Goal: Information Seeking & Learning: Learn about a topic

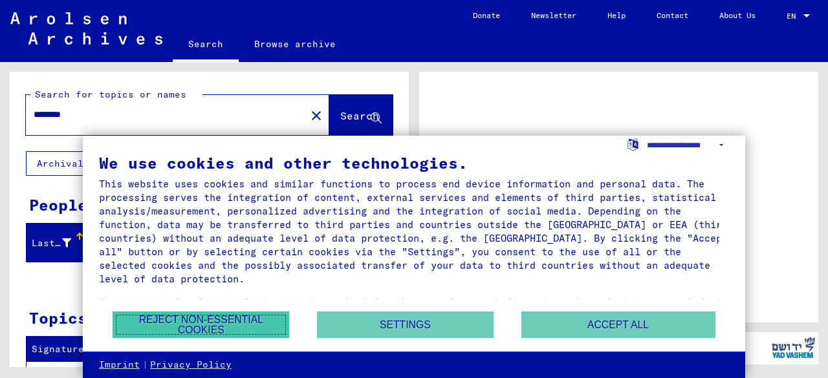
click at [241, 321] on button "Reject non-essential cookies" at bounding box center [201, 325] width 177 height 27
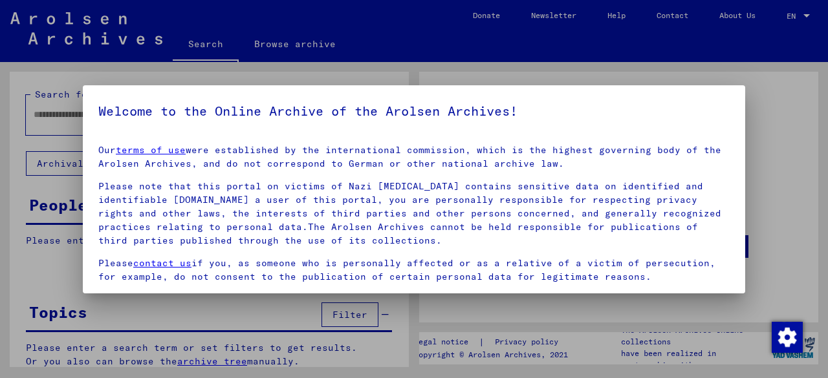
type input "********"
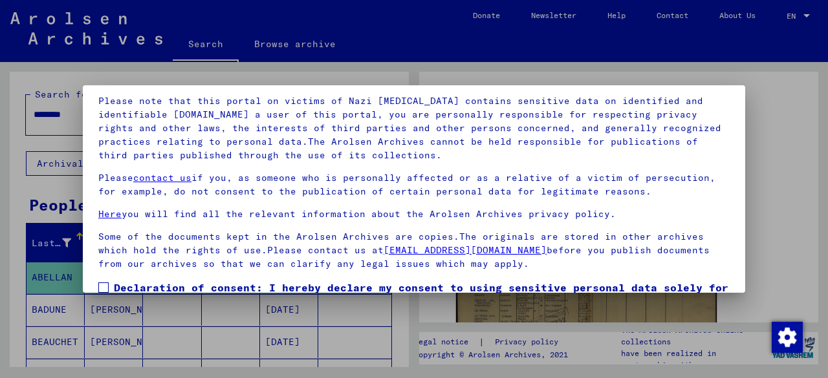
scroll to position [102, 0]
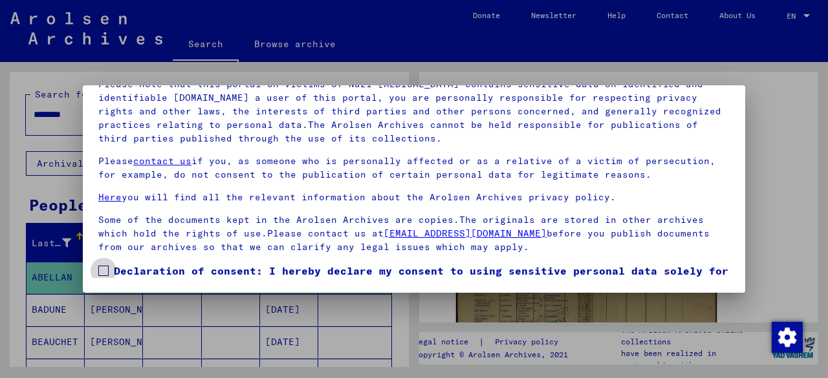
click at [110, 265] on label "Declaration of consent: I hereby declare my consent to using sensitive personal…" at bounding box center [413, 294] width 631 height 62
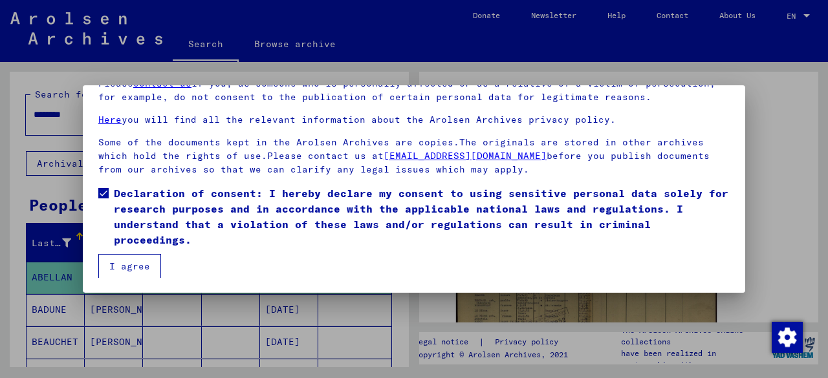
click at [129, 261] on button "I agree" at bounding box center [129, 266] width 63 height 25
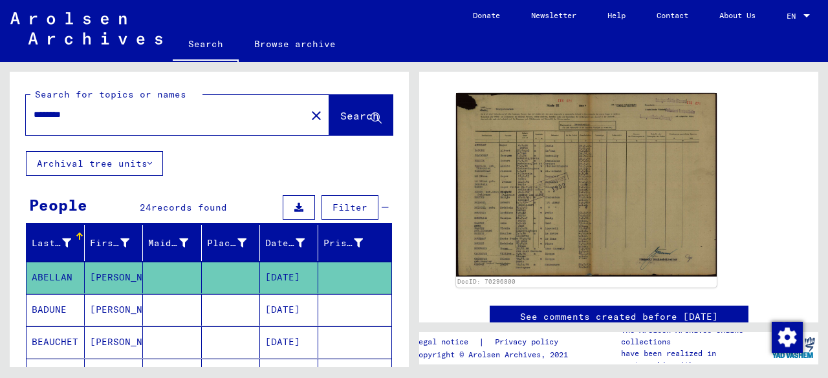
scroll to position [145, 0]
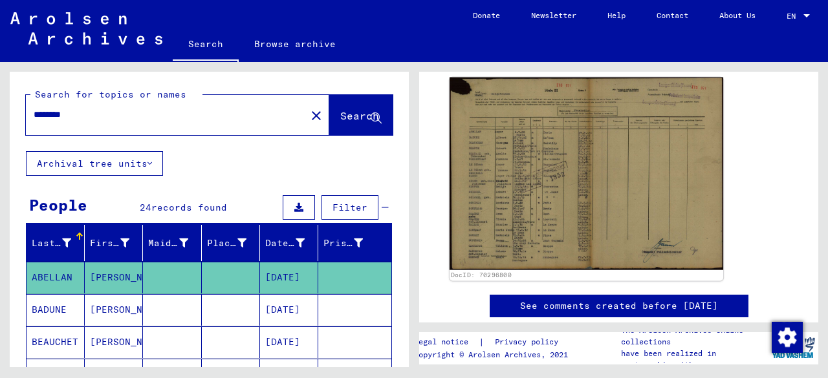
click at [608, 221] on img at bounding box center [586, 174] width 274 height 193
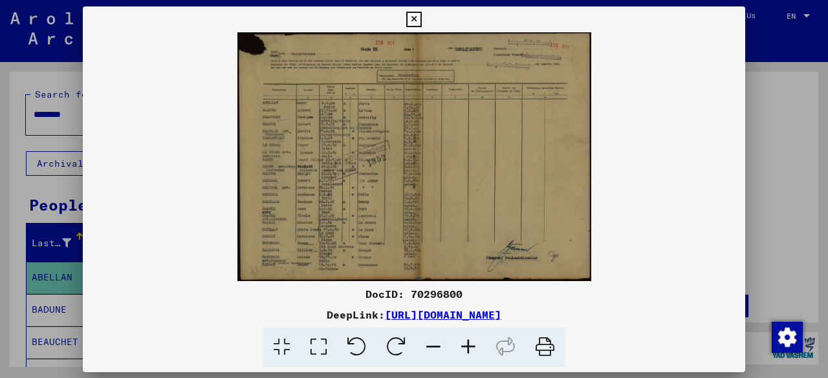
click at [608, 221] on img at bounding box center [414, 156] width 662 height 249
click at [471, 349] on icon at bounding box center [468, 347] width 35 height 39
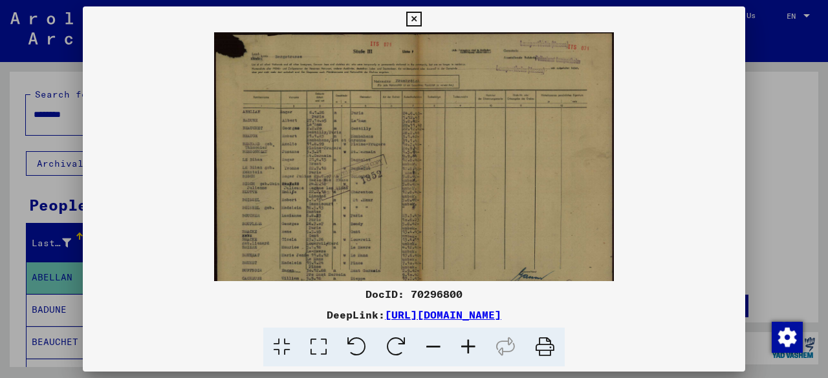
click at [471, 349] on icon at bounding box center [468, 347] width 35 height 39
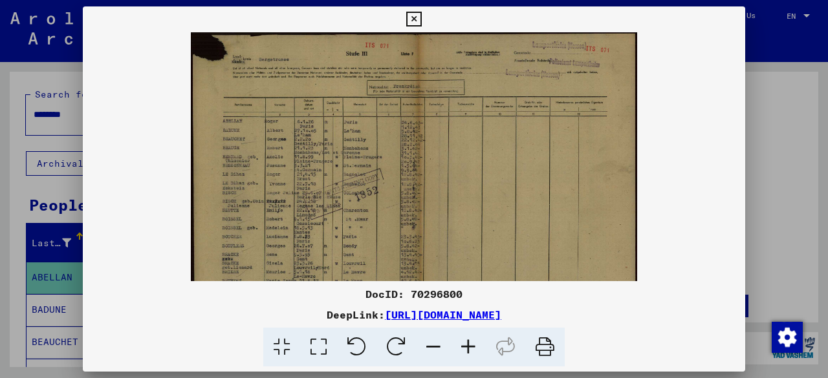
click at [471, 349] on icon at bounding box center [468, 347] width 35 height 39
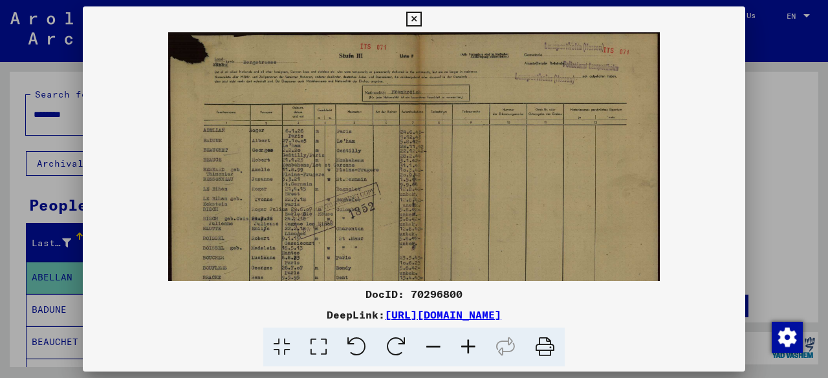
click at [471, 349] on icon at bounding box center [468, 347] width 35 height 39
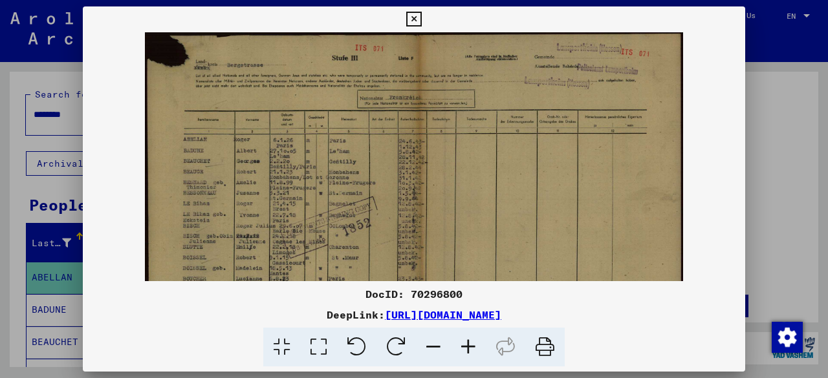
click at [471, 349] on icon at bounding box center [468, 347] width 35 height 39
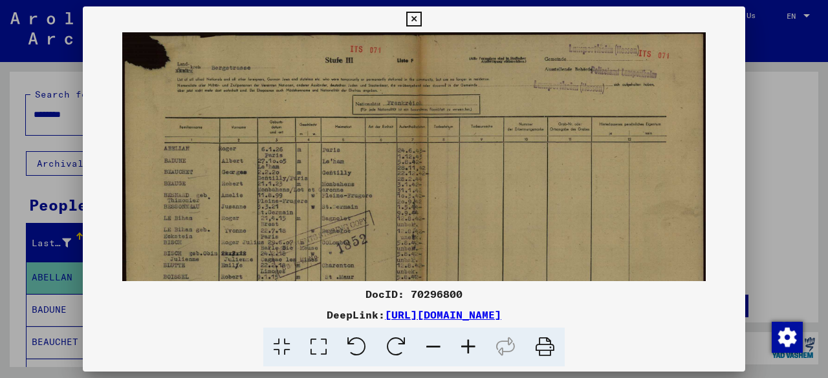
click at [471, 349] on icon at bounding box center [468, 347] width 35 height 39
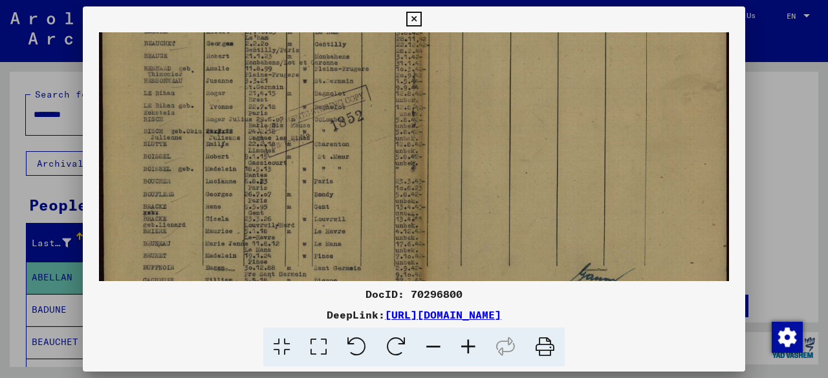
scroll to position [141, 0]
drag, startPoint x: 313, startPoint y: 228, endPoint x: 316, endPoint y: 92, distance: 135.8
click at [316, 92] on img at bounding box center [413, 112] width 629 height 443
click at [414, 15] on icon at bounding box center [413, 20] width 15 height 16
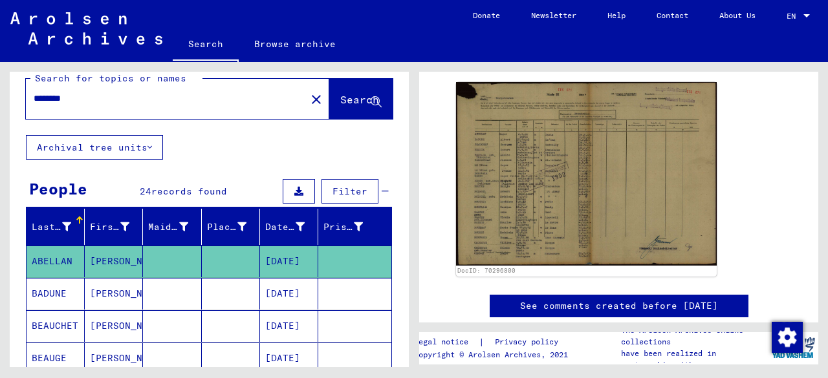
scroll to position [0, 0]
